Goal: Obtain resource: Obtain resource

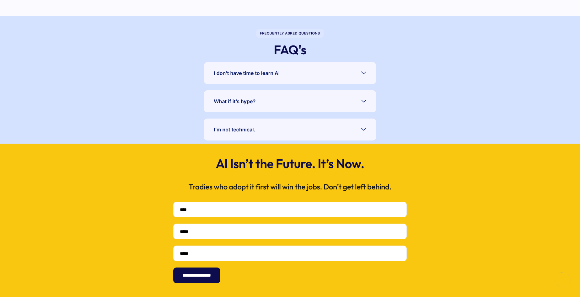
scroll to position [1195, 0]
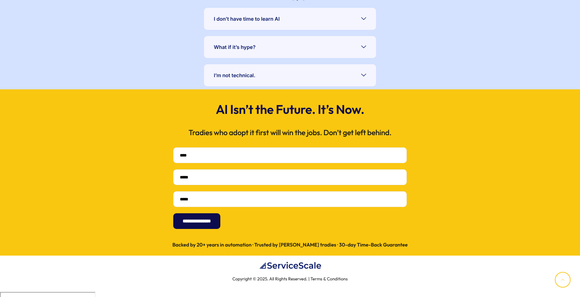
click at [268, 23] on link "I don’t have time to learn AI" at bounding box center [290, 19] width 172 height 22
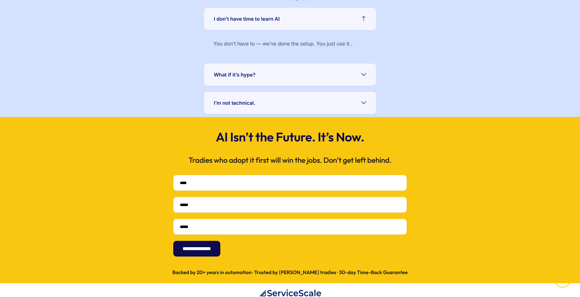
click at [268, 23] on link "I don’t have time to learn AI" at bounding box center [290, 19] width 172 height 22
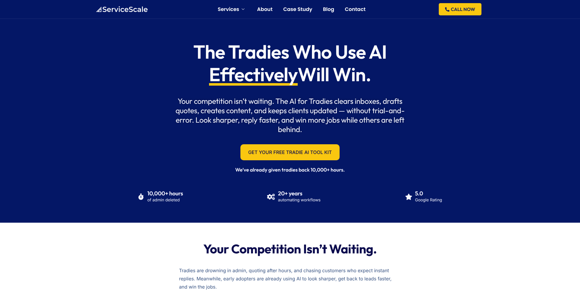
scroll to position [0, 0]
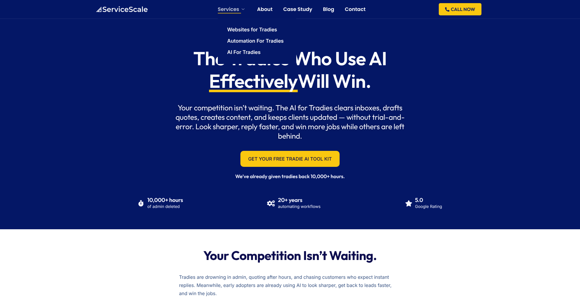
click at [238, 9] on link "Services" at bounding box center [232, 9] width 29 height 5
click at [248, 29] on link "Websites for Tradies" at bounding box center [252, 29] width 50 height 5
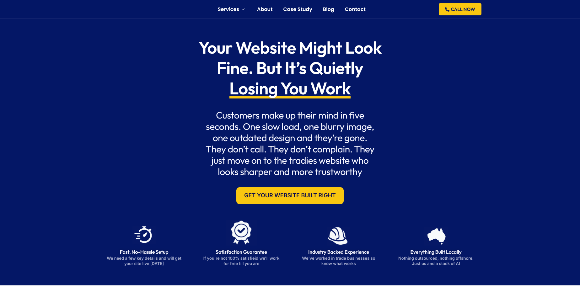
click at [199, 131] on div "Your Website Might Look Fine. But It’s Quietly Losing You Work Customers make u…" at bounding box center [290, 121] width 206 height 173
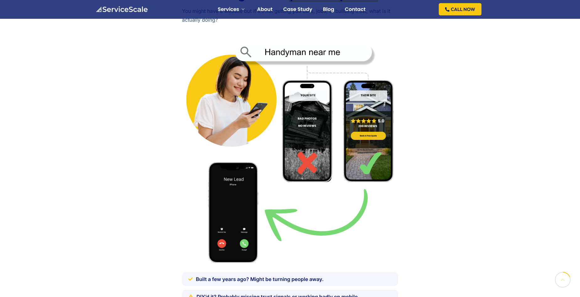
scroll to position [475, 0]
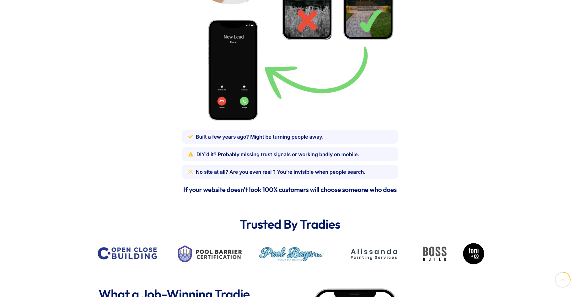
click at [237, 139] on span "Built a few years ago? Might be turning people away." at bounding box center [260, 136] width 128 height 9
click at [300, 137] on span "Built a few years ago? Might be turning people away." at bounding box center [260, 136] width 128 height 9
click at [216, 152] on span "DIY’d it? Probably missing trust signals or working badly on mobile." at bounding box center [277, 154] width 163 height 9
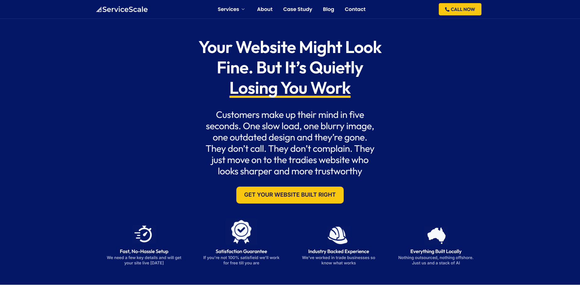
scroll to position [0, 0]
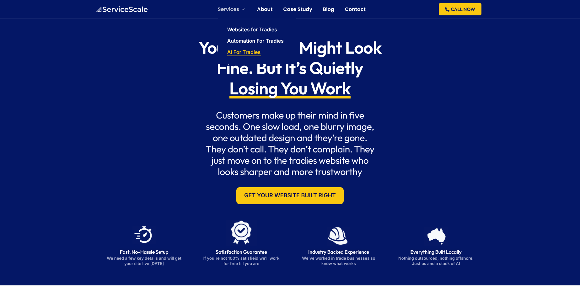
click at [245, 51] on link "AI For Tradies" at bounding box center [244, 52] width 34 height 5
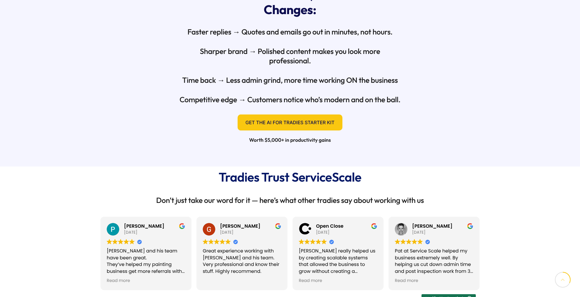
scroll to position [333, 0]
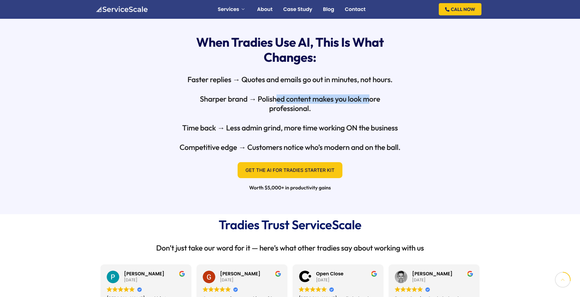
drag, startPoint x: 274, startPoint y: 95, endPoint x: 367, endPoint y: 96, distance: 92.9
click at [367, 96] on h3 "Sharper brand → Polished content makes you look more professional." at bounding box center [290, 103] width 222 height 19
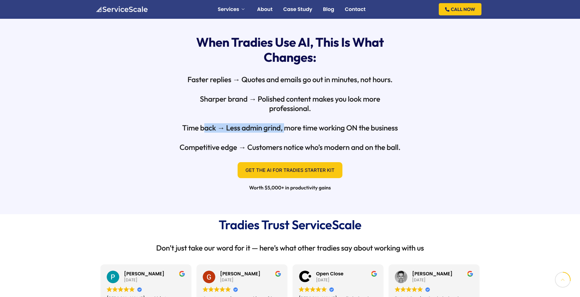
drag, startPoint x: 203, startPoint y: 130, endPoint x: 286, endPoint y: 124, distance: 83.6
click at [286, 124] on h3 "Time back → Less admin grind, more time working ON the business" at bounding box center [290, 127] width 222 height 9
drag, startPoint x: 264, startPoint y: 132, endPoint x: 368, endPoint y: 127, distance: 104.2
click at [368, 127] on h3 "Time back → Less admin grind, more time working ON the business" at bounding box center [290, 127] width 222 height 9
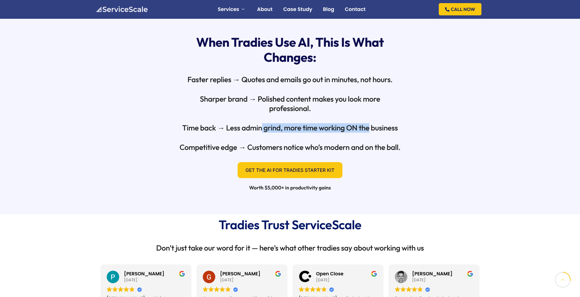
click at [368, 127] on h3 "Time back → Less admin grind, more time working ON the business" at bounding box center [290, 127] width 222 height 9
click at [383, 128] on h3 "Time back → Less admin grind, more time working ON the business" at bounding box center [290, 127] width 222 height 9
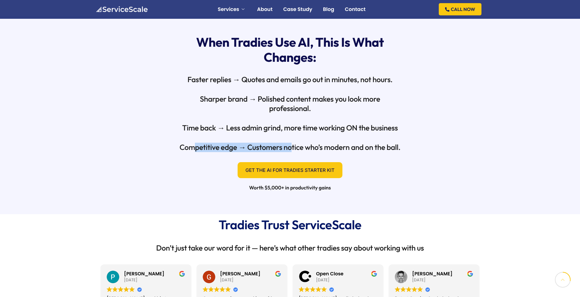
drag, startPoint x: 196, startPoint y: 147, endPoint x: 292, endPoint y: 143, distance: 96.1
click at [292, 143] on h3 "Competitive edge → Customers notice who’s modern and on the ball." at bounding box center [290, 147] width 222 height 9
click at [292, 144] on h3 "Competitive edge → Customers notice who’s modern and on the ball." at bounding box center [290, 147] width 222 height 9
drag, startPoint x: 269, startPoint y: 151, endPoint x: 350, endPoint y: 147, distance: 81.3
click at [350, 147] on h3 "Competitive edge → Customers notice who’s modern and on the ball." at bounding box center [290, 147] width 222 height 9
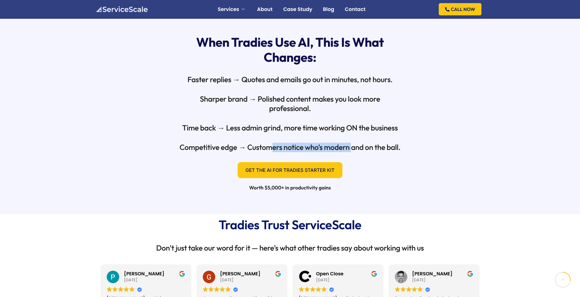
click at [350, 147] on h3 "Competitive edge → Customers notice who’s modern and on the ball." at bounding box center [290, 147] width 222 height 9
click at [377, 152] on div "Competitive edge → Customers notice who’s modern and on the ball." at bounding box center [290, 149] width 222 height 13
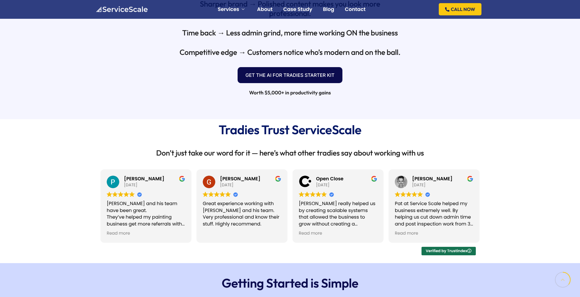
click at [291, 79] on link "Get the AI for Tradies Starter Kit" at bounding box center [289, 75] width 105 height 16
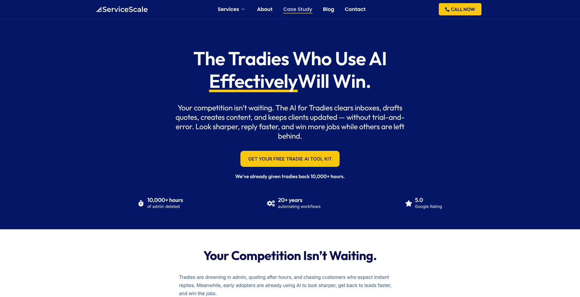
click at [305, 8] on link "Case Study" at bounding box center [297, 9] width 29 height 5
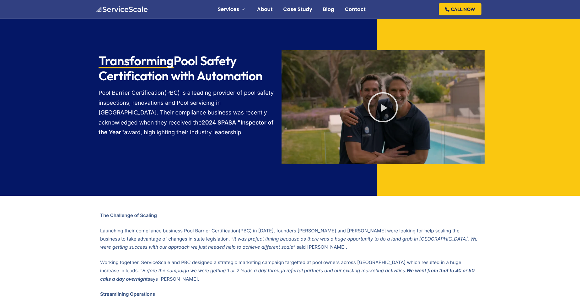
click at [201, 90] on p "Pool Barrier Certification(PBC) is a leading provider of pool safety inspection…" at bounding box center [187, 113] width 177 height 50
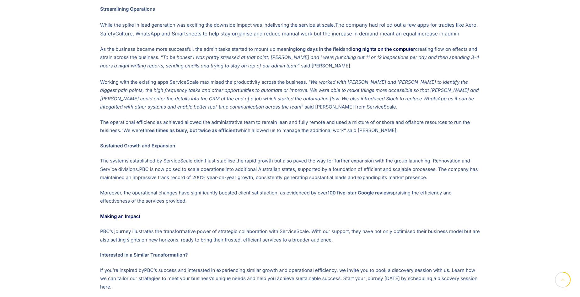
scroll to position [333, 0]
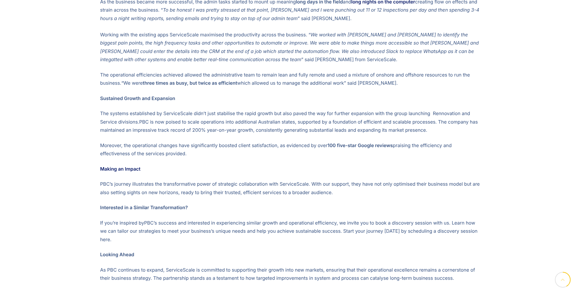
click at [130, 101] on p "Sustained Growth and Expansion" at bounding box center [290, 98] width 380 height 8
click at [164, 100] on b "Sustained Growth and Expansion" at bounding box center [137, 98] width 75 height 6
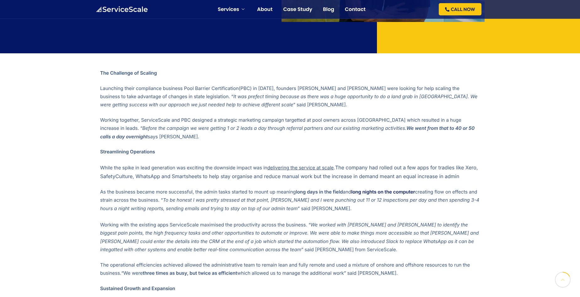
scroll to position [0, 0]
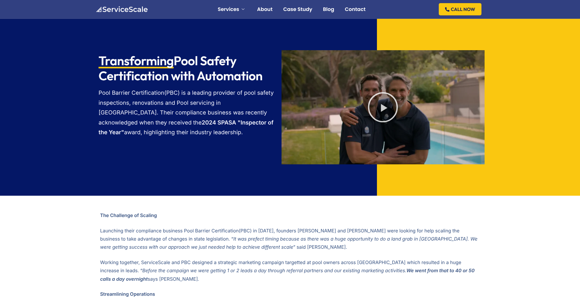
click at [129, 11] on img at bounding box center [121, 9] width 52 height 6
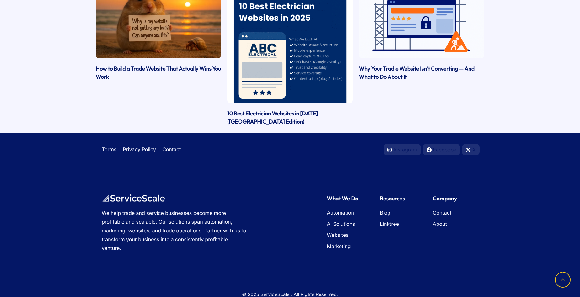
scroll to position [1769, 0]
